Goal: Find specific page/section: Find specific page/section

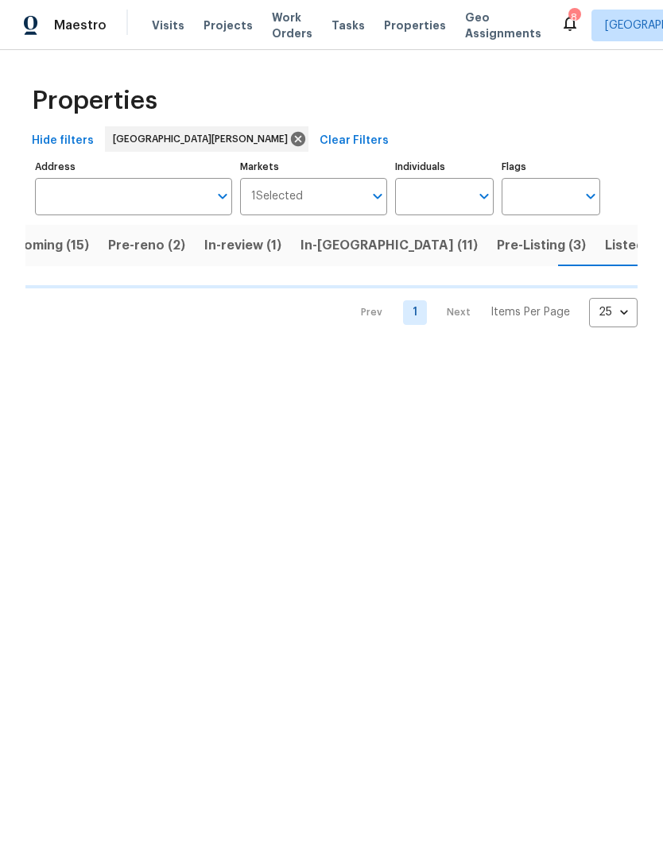
scroll to position [0, 38]
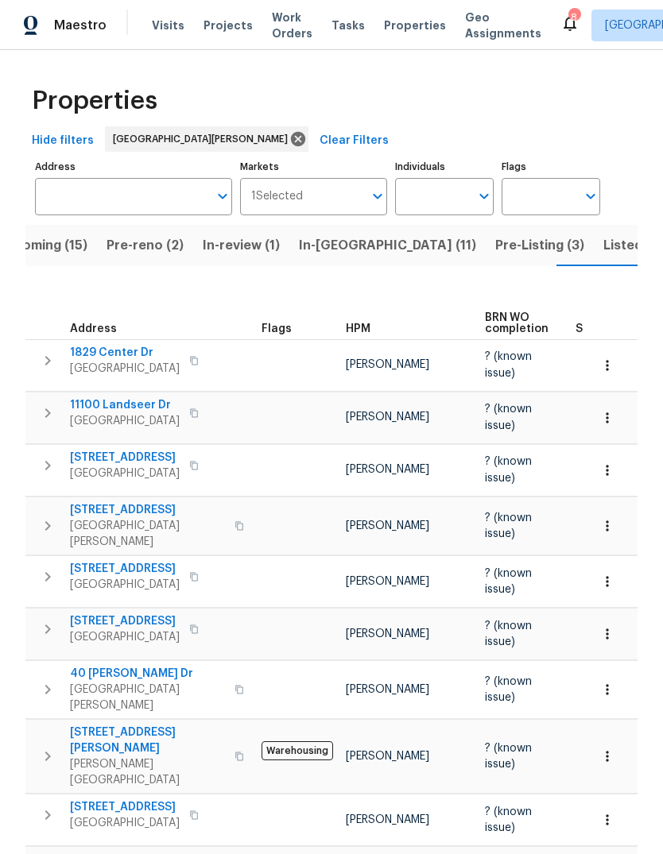
click at [485, 241] on button "Pre-Listing (3)" at bounding box center [539, 245] width 108 height 41
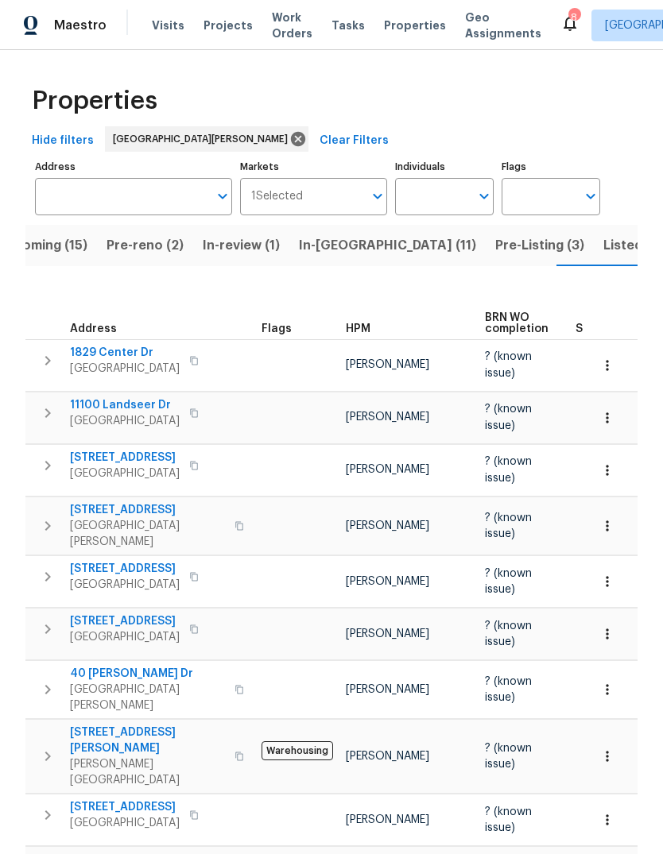
click at [603, 251] on span "Listed (36)" at bounding box center [637, 245] width 68 height 22
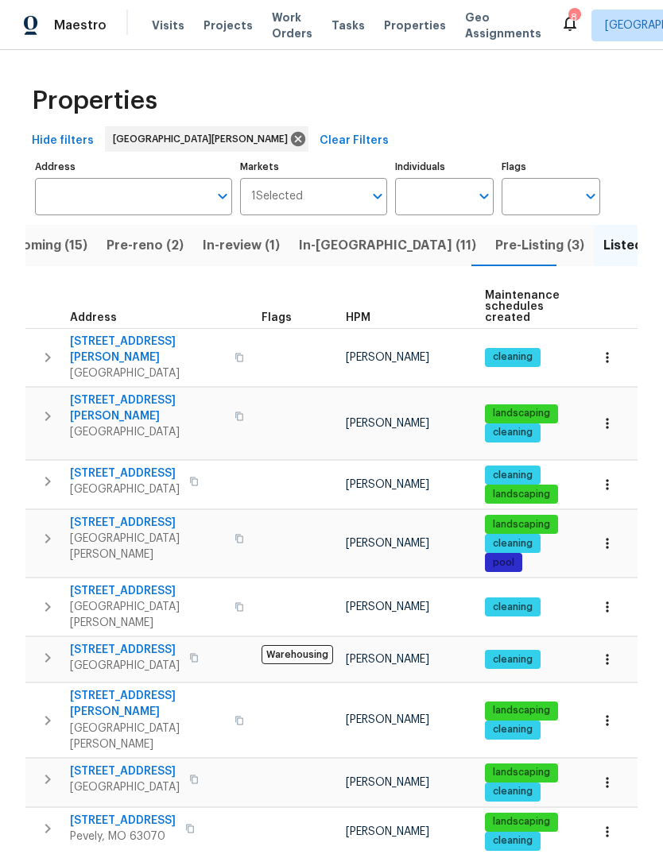
click at [370, 319] on div "HPM" at bounding box center [409, 317] width 126 height 11
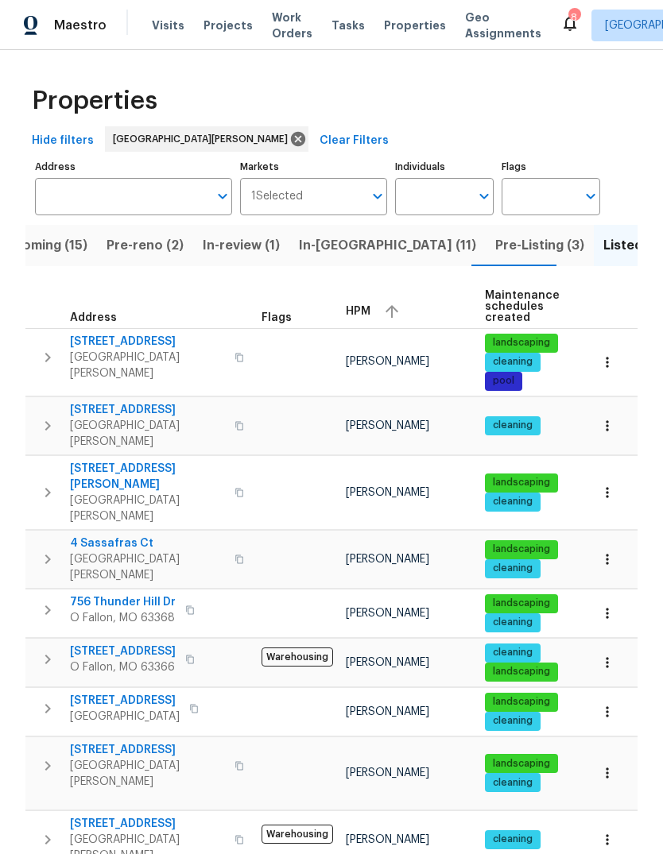
click at [371, 310] on div "HPM" at bounding box center [409, 312] width 126 height 24
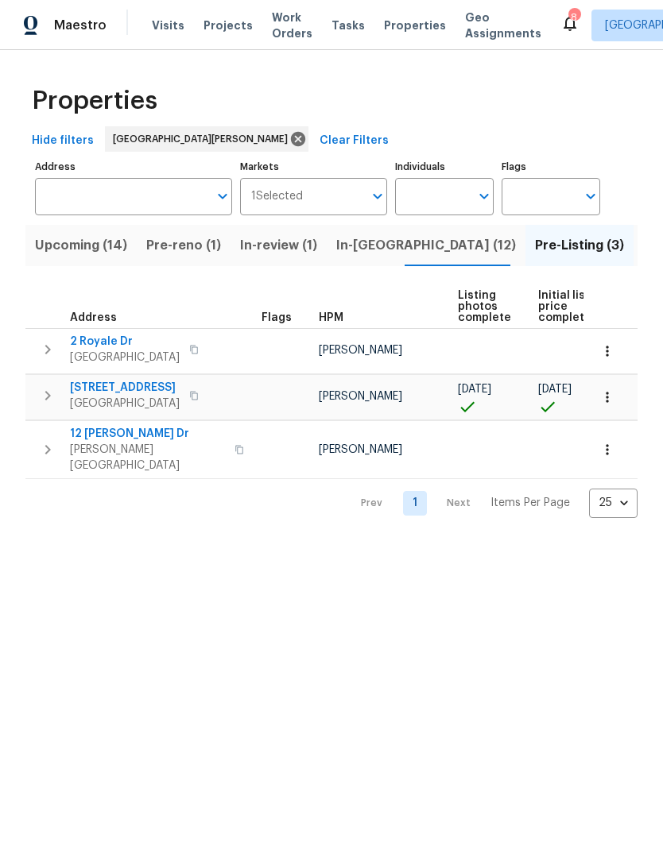
scroll to position [0, 38]
